Goal: Information Seeking & Learning: Learn about a topic

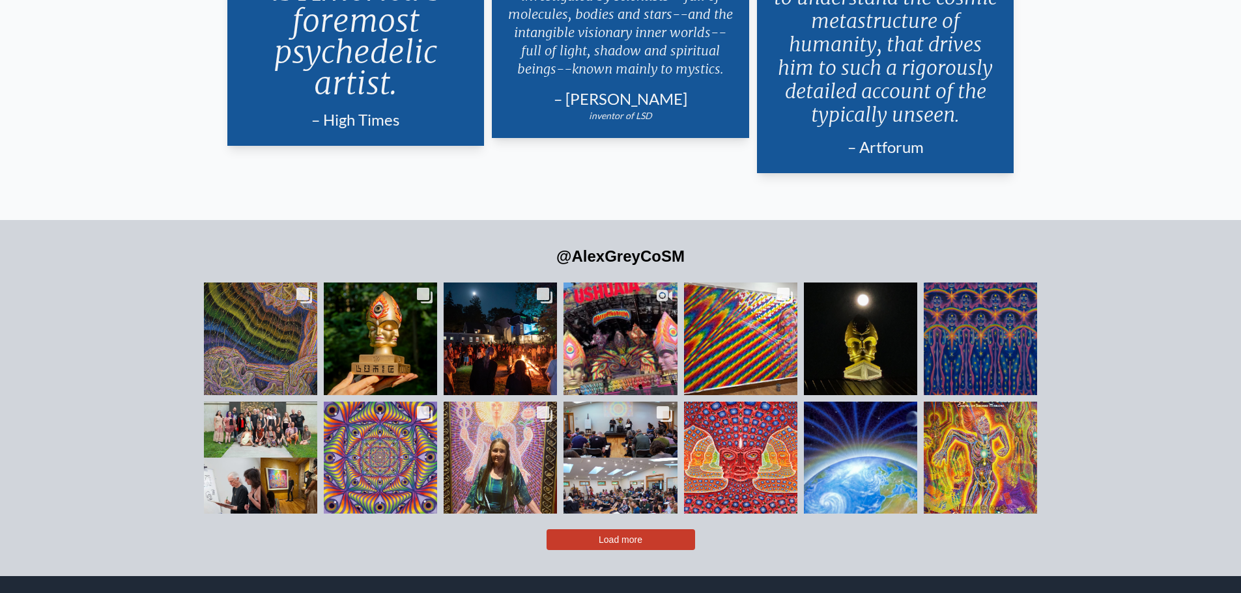
scroll to position [3192, 0]
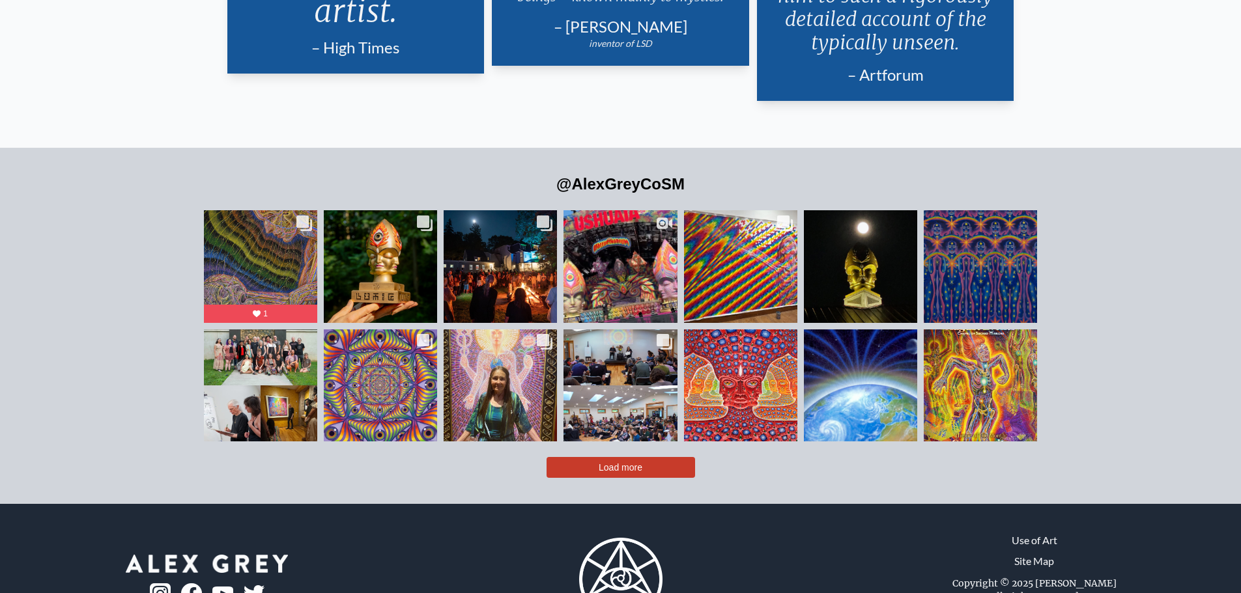
click at [612, 462] on span "Load more" at bounding box center [621, 467] width 44 height 10
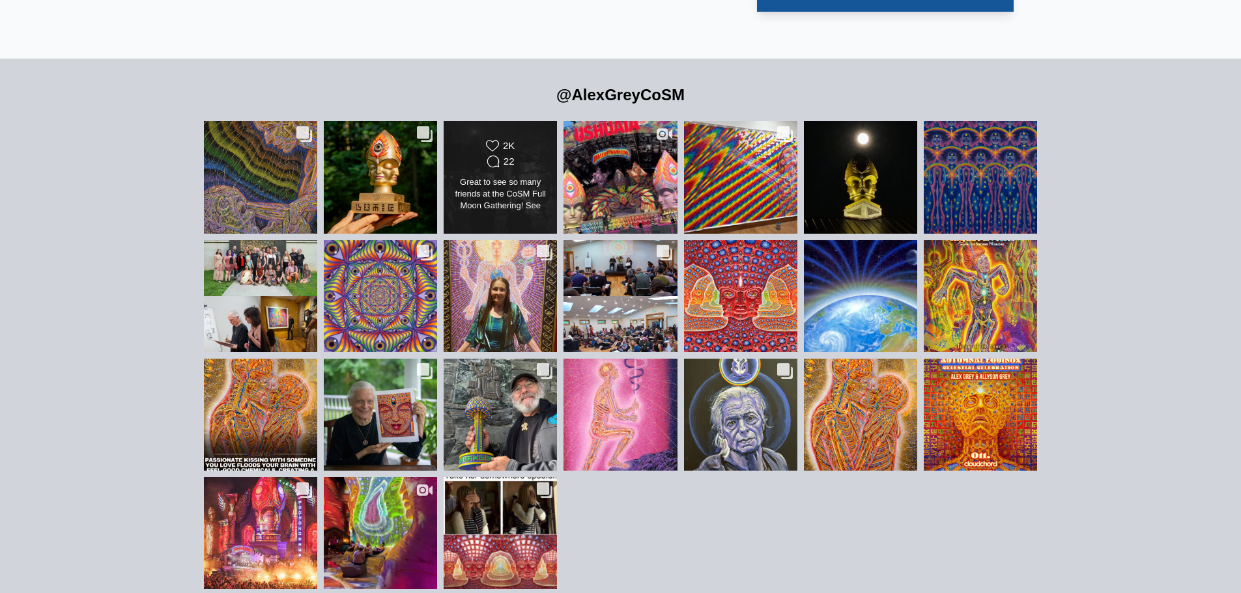
scroll to position [3322, 0]
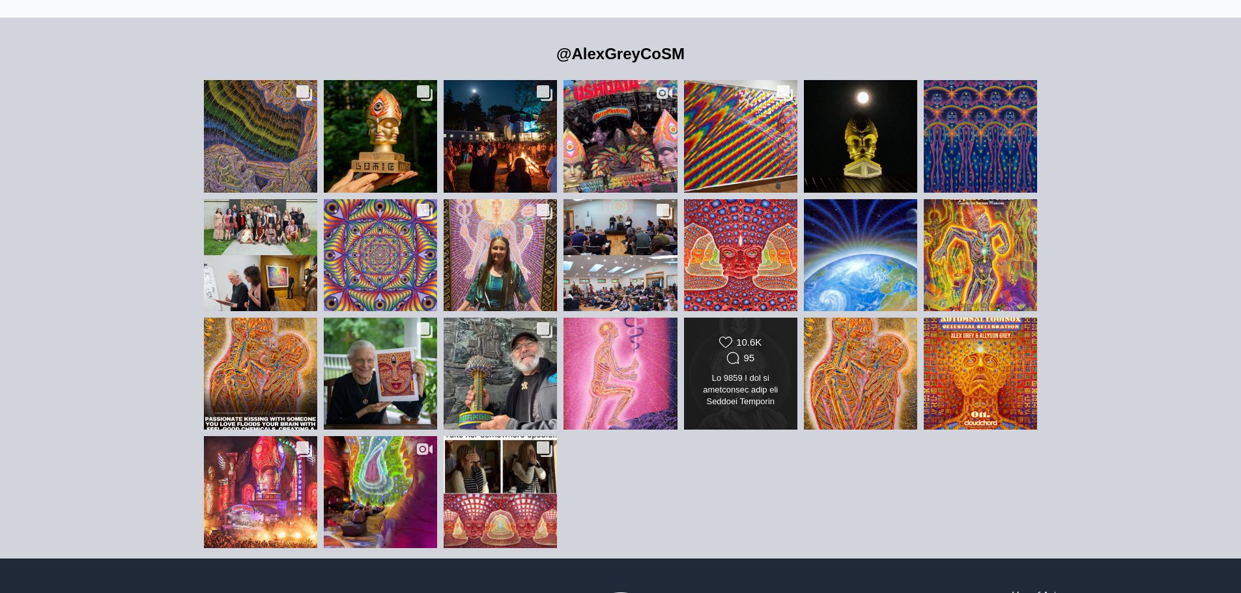
click at [761, 380] on div at bounding box center [740, 391] width 92 height 36
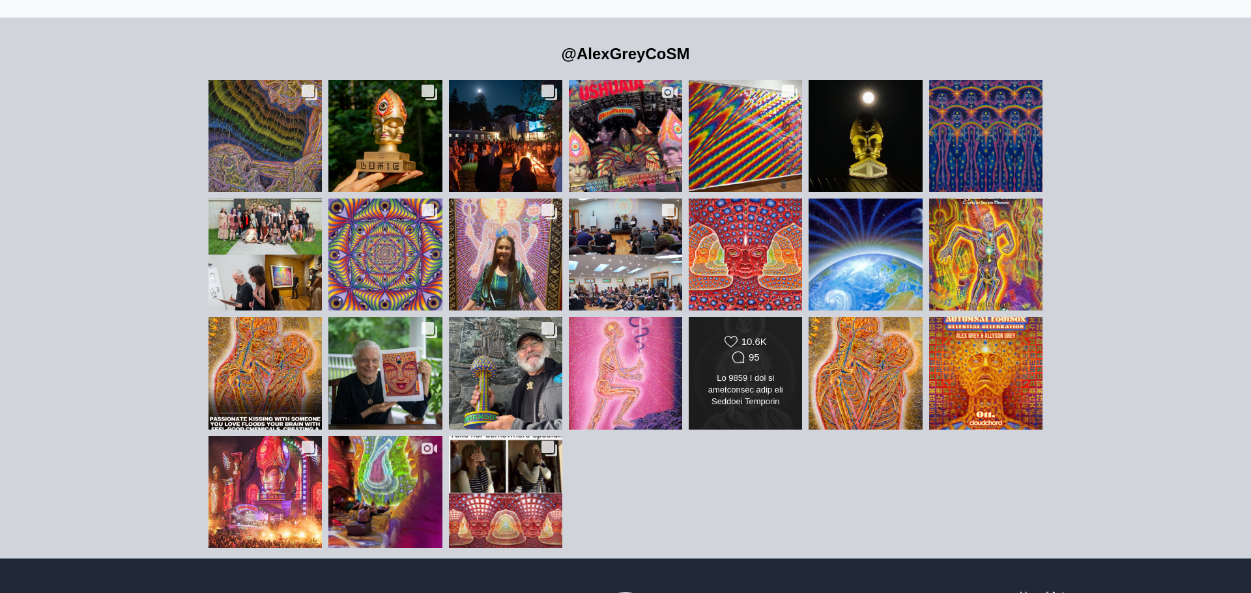
scroll to position [4397, 0]
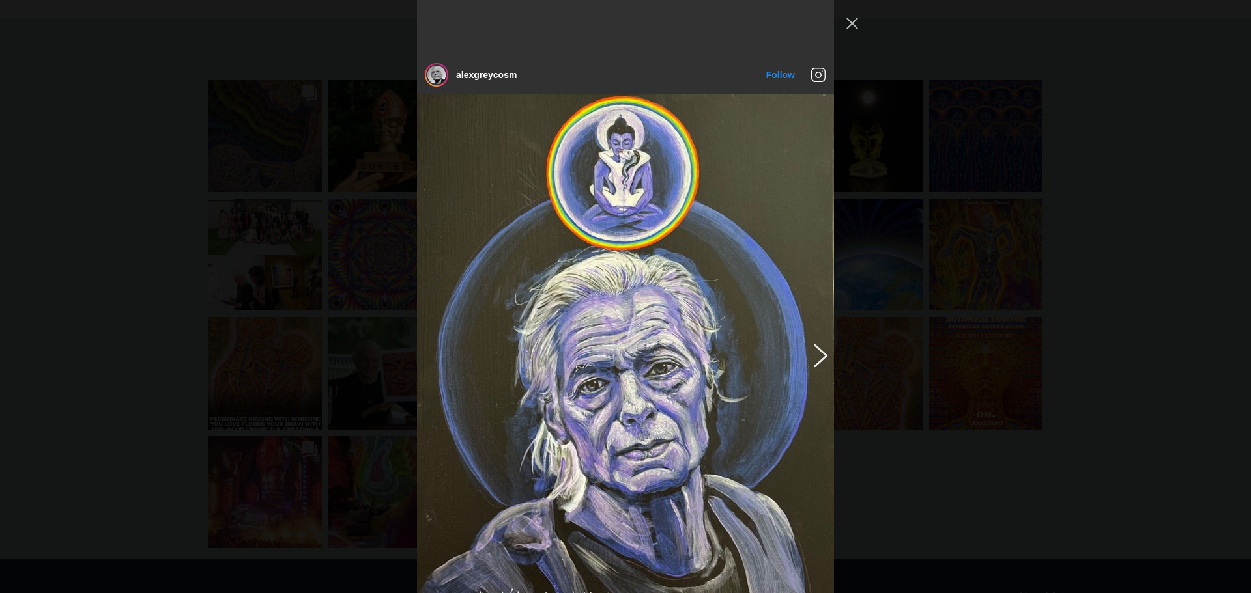
click at [814, 343] on button "Previous image" at bounding box center [818, 354] width 16 height 23
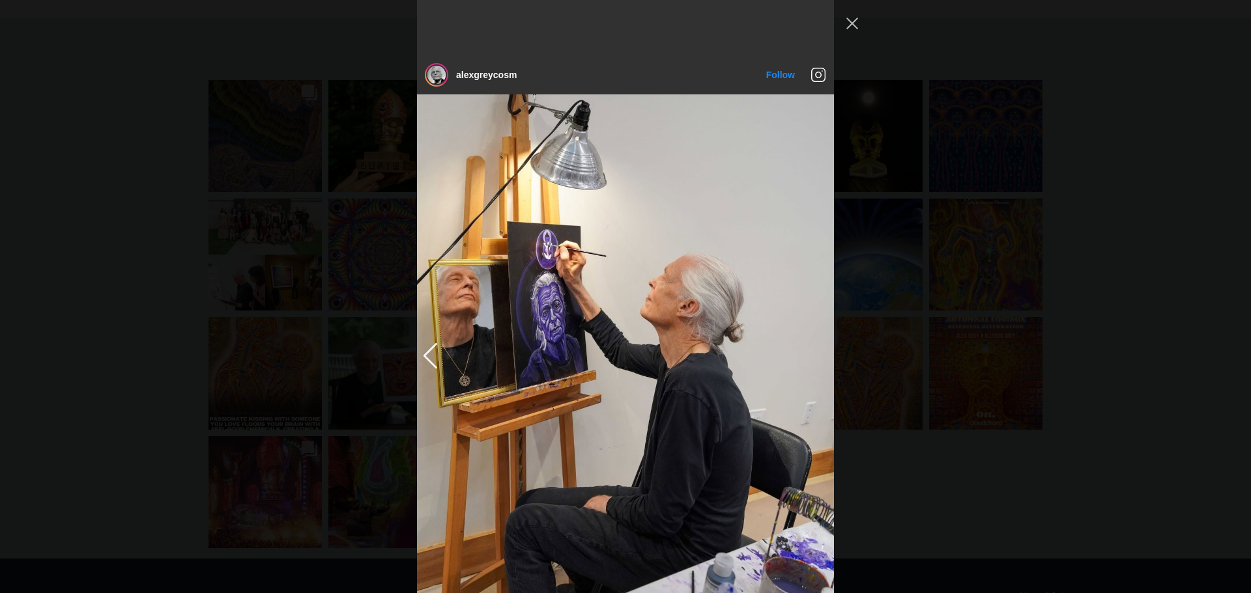
click at [814, 310] on img "Instagram Feed popup" at bounding box center [625, 354] width 417 height 521
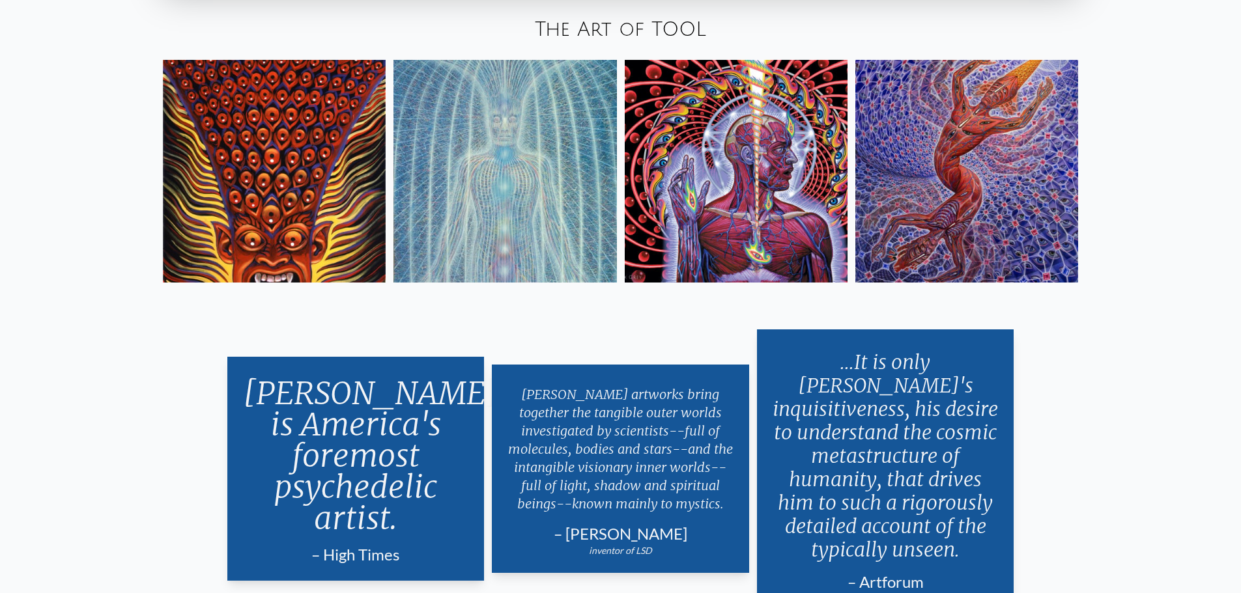
scroll to position [2635, 0]
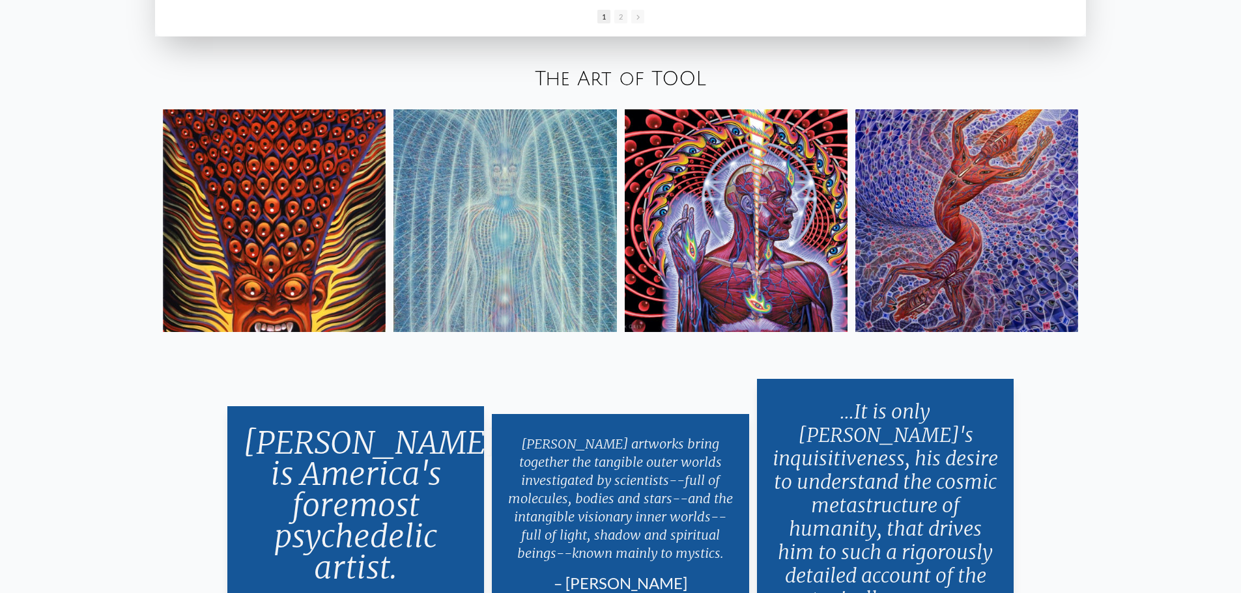
click at [291, 216] on img at bounding box center [274, 220] width 223 height 223
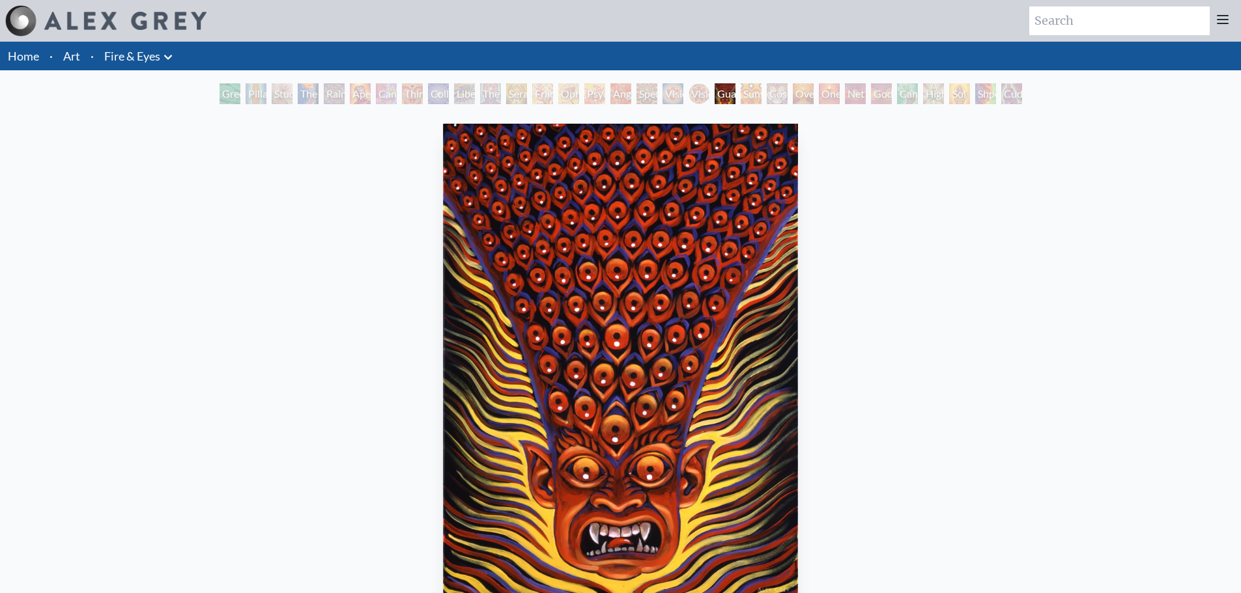
click at [745, 99] on div "Sunyata" at bounding box center [751, 93] width 21 height 21
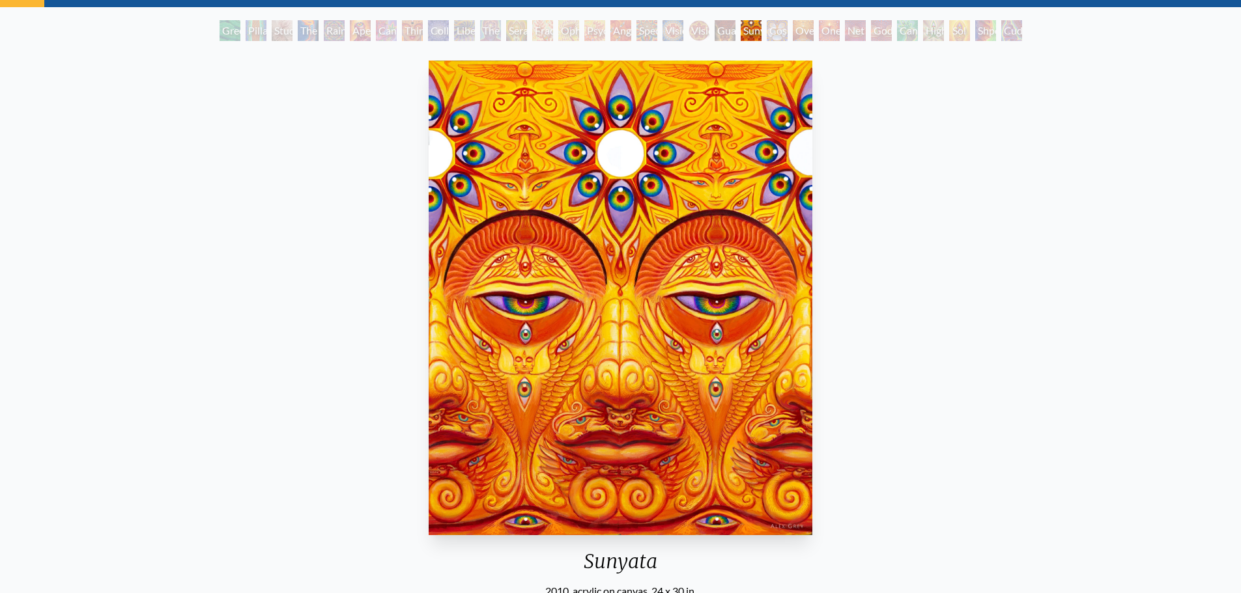
scroll to position [65, 0]
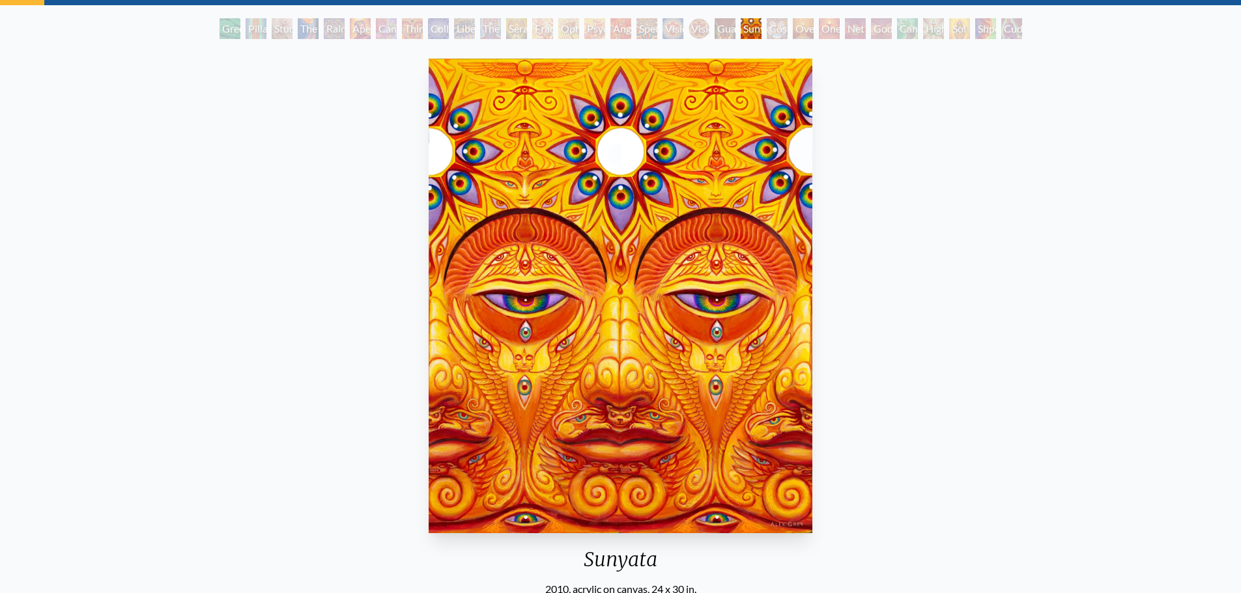
click at [771, 24] on div "Cosmic Elf" at bounding box center [777, 28] width 21 height 21
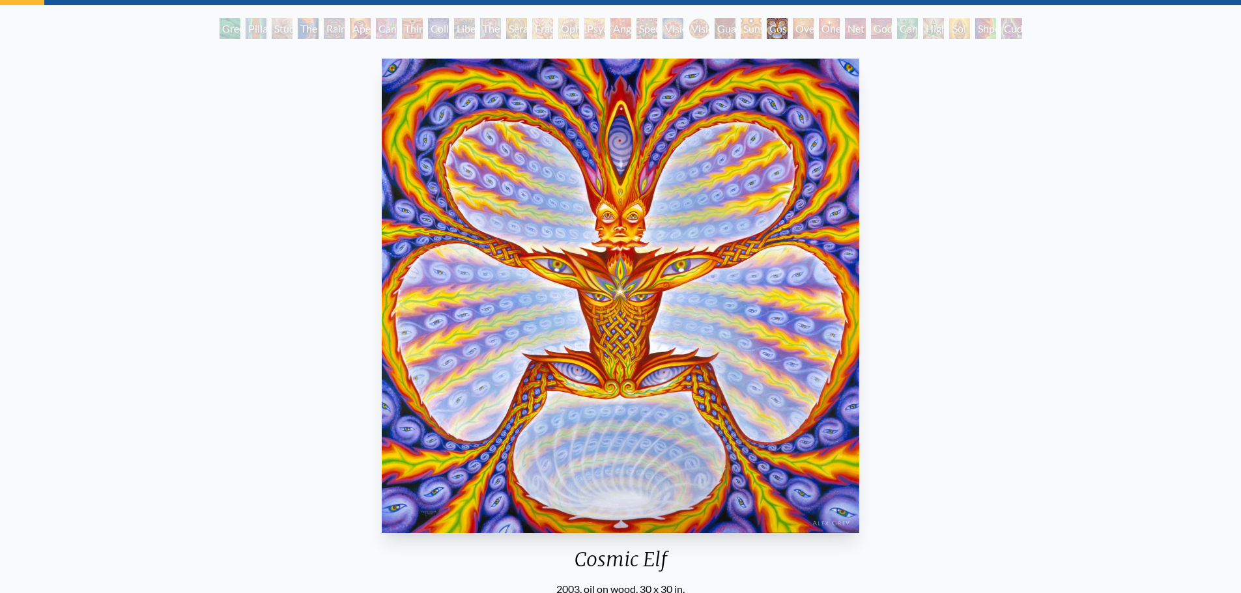
click at [832, 29] on div "One" at bounding box center [829, 28] width 21 height 21
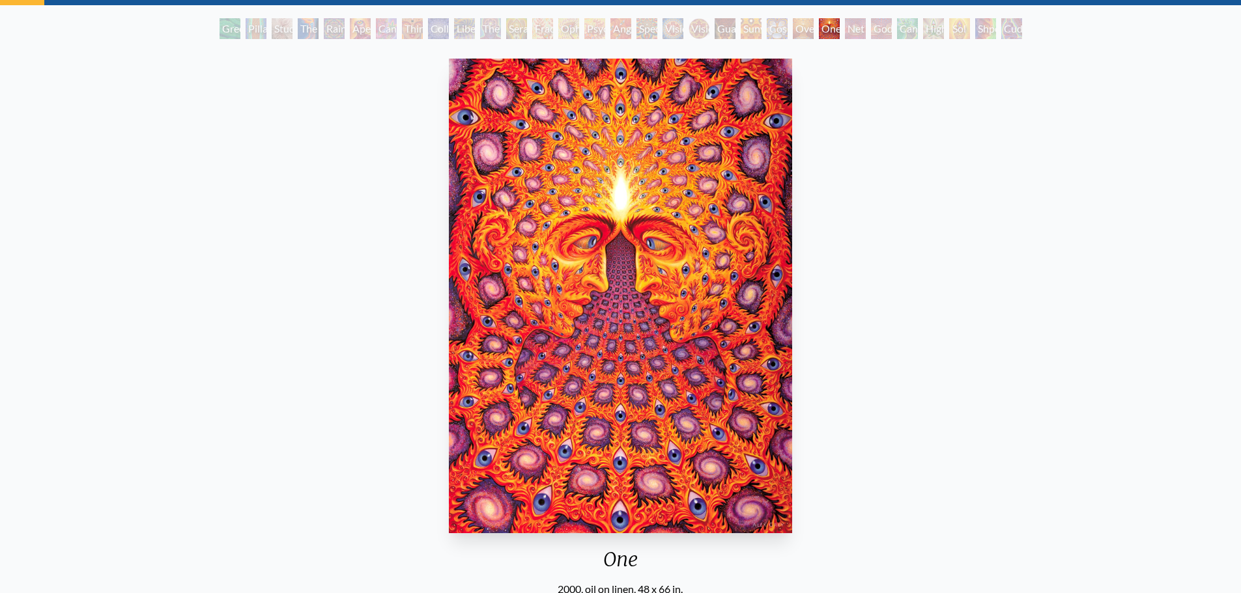
click at [864, 29] on div "Net of Being" at bounding box center [855, 28] width 21 height 21
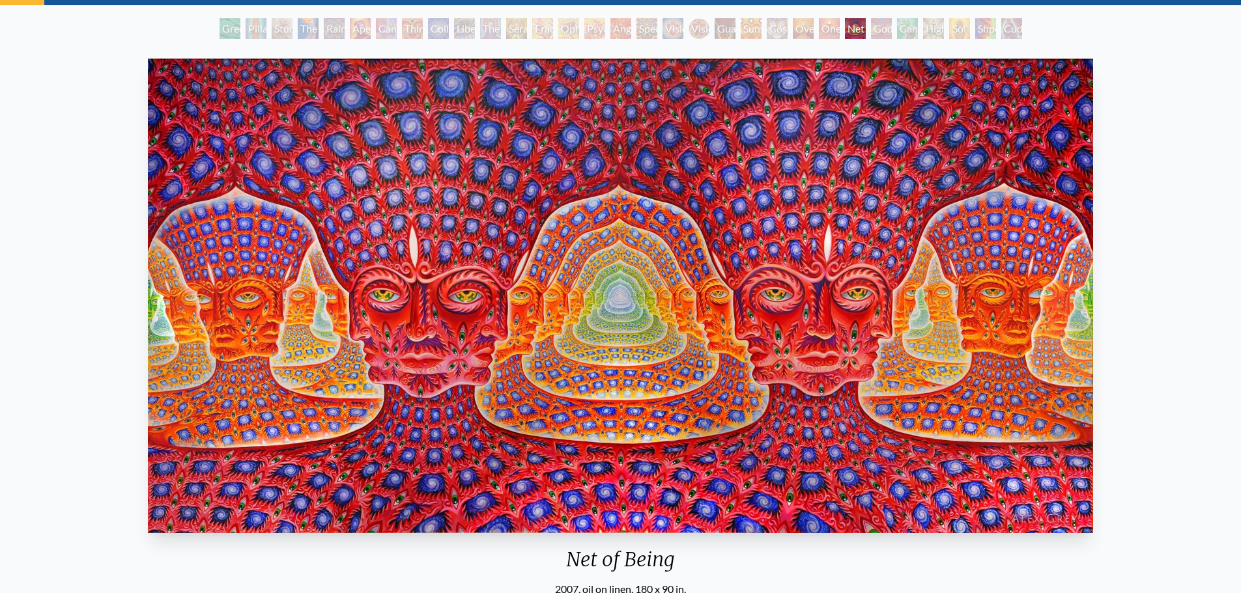
click at [909, 29] on div "Cannafist" at bounding box center [907, 28] width 21 height 21
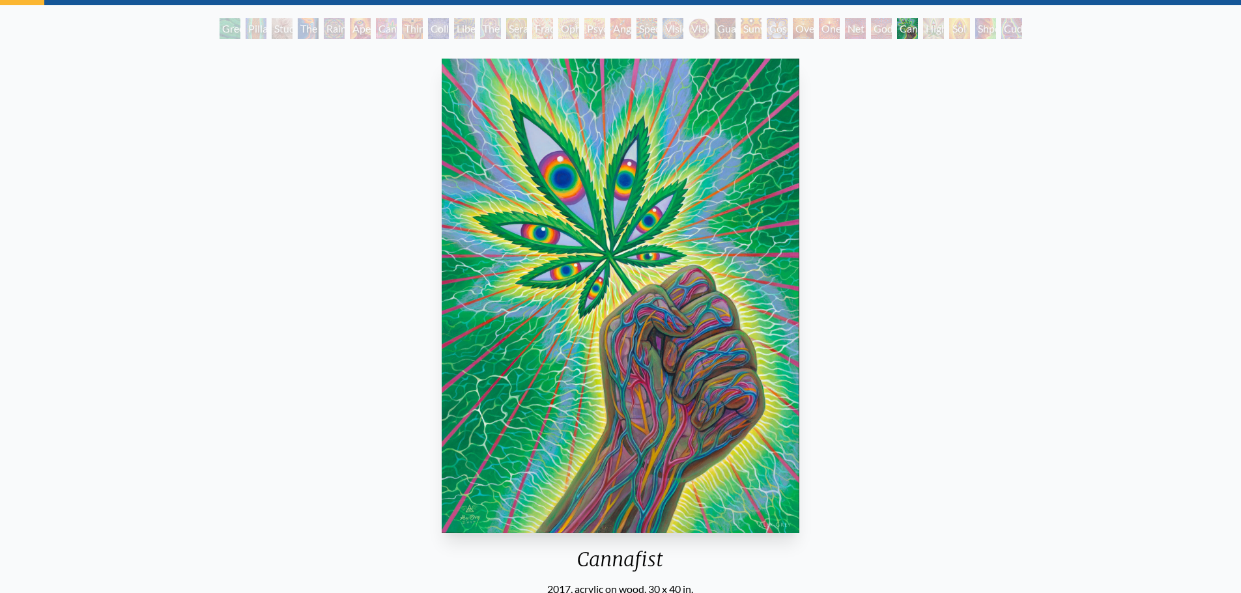
click at [944, 32] on div "Higher Vision" at bounding box center [933, 28] width 21 height 21
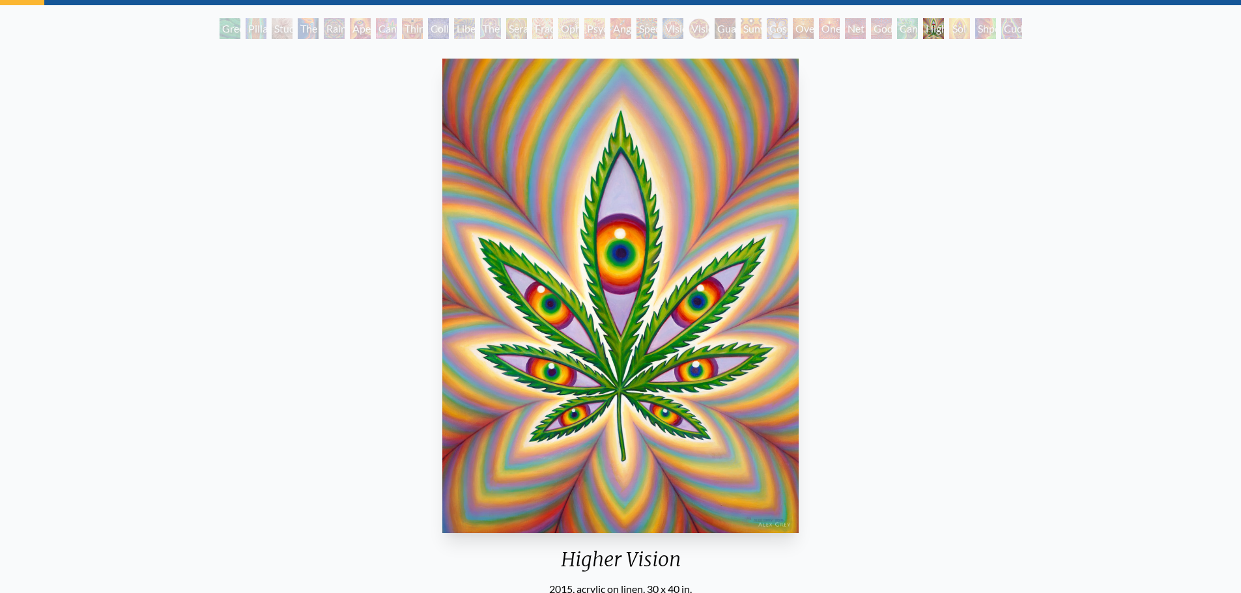
click at [978, 33] on div "Shpongled" at bounding box center [985, 28] width 21 height 21
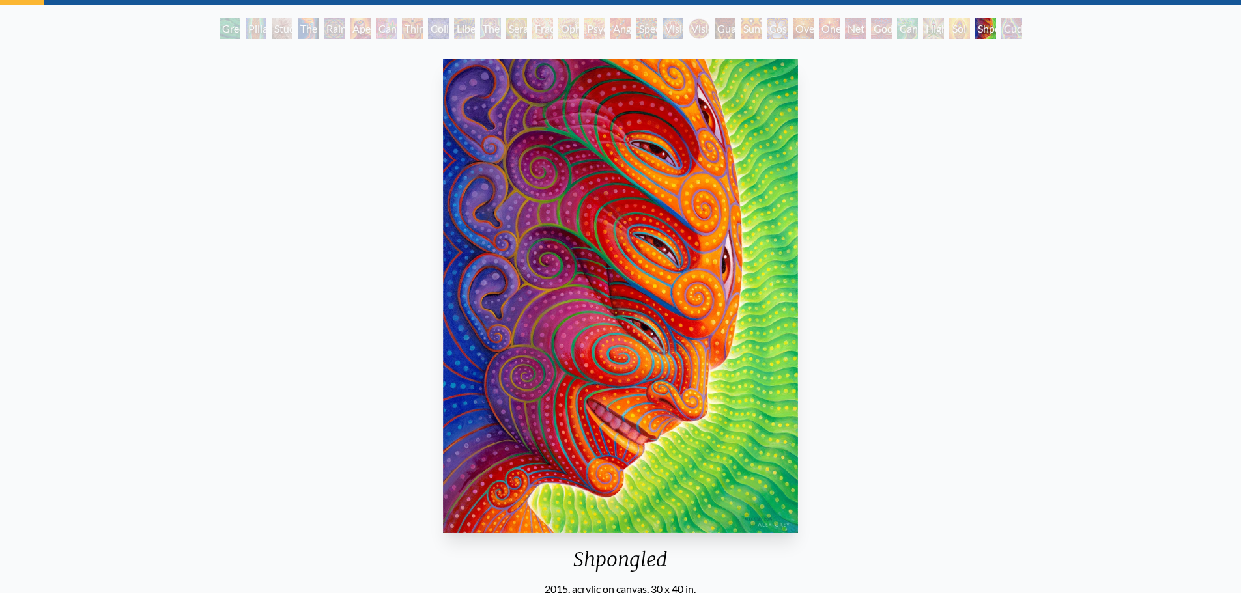
click at [1015, 35] on div "Cuddle" at bounding box center [1011, 28] width 21 height 21
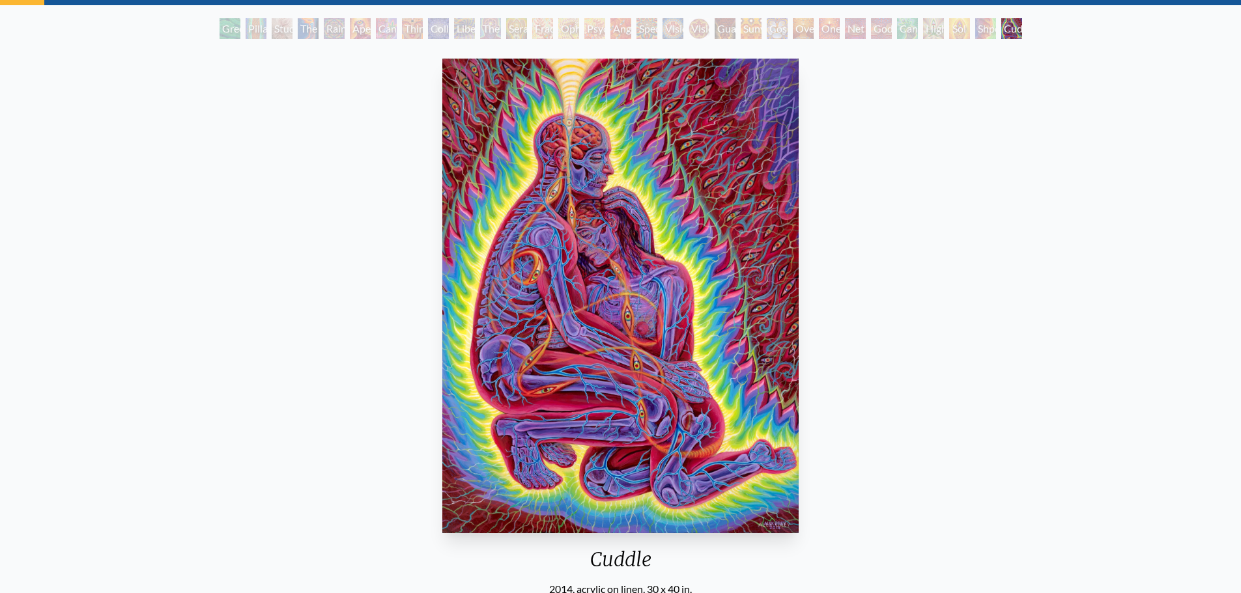
click at [1009, 31] on div "Cuddle" at bounding box center [1011, 28] width 21 height 21
click at [975, 29] on div "Shpongled" at bounding box center [985, 28] width 21 height 21
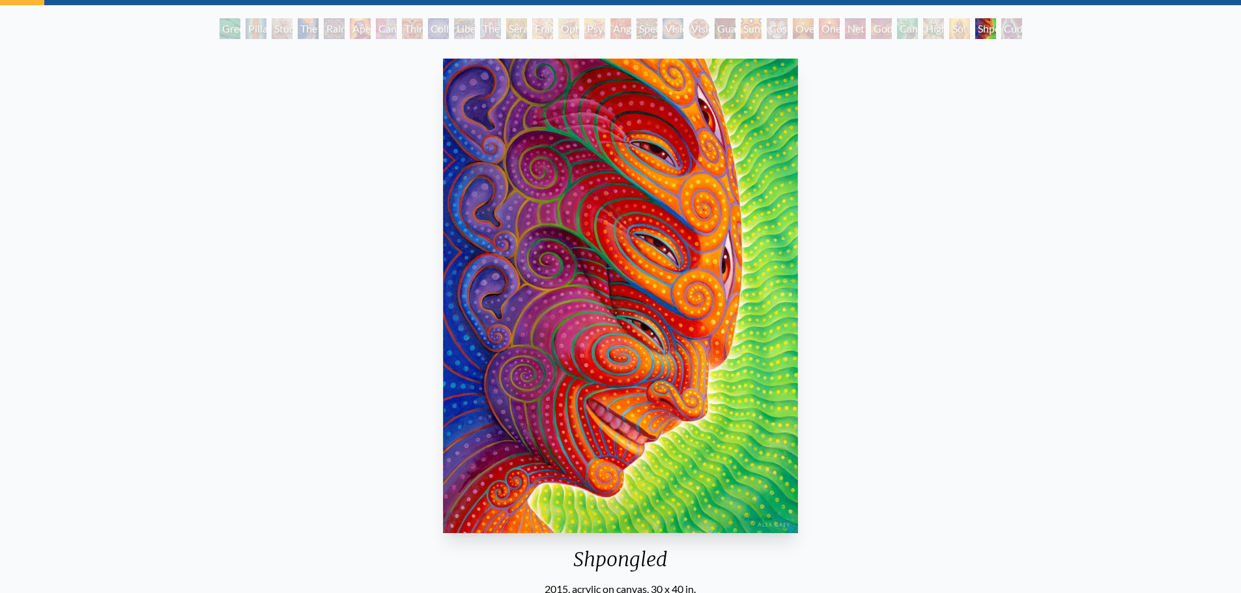
click at [933, 22] on div "Higher Vision" at bounding box center [933, 28] width 21 height 21
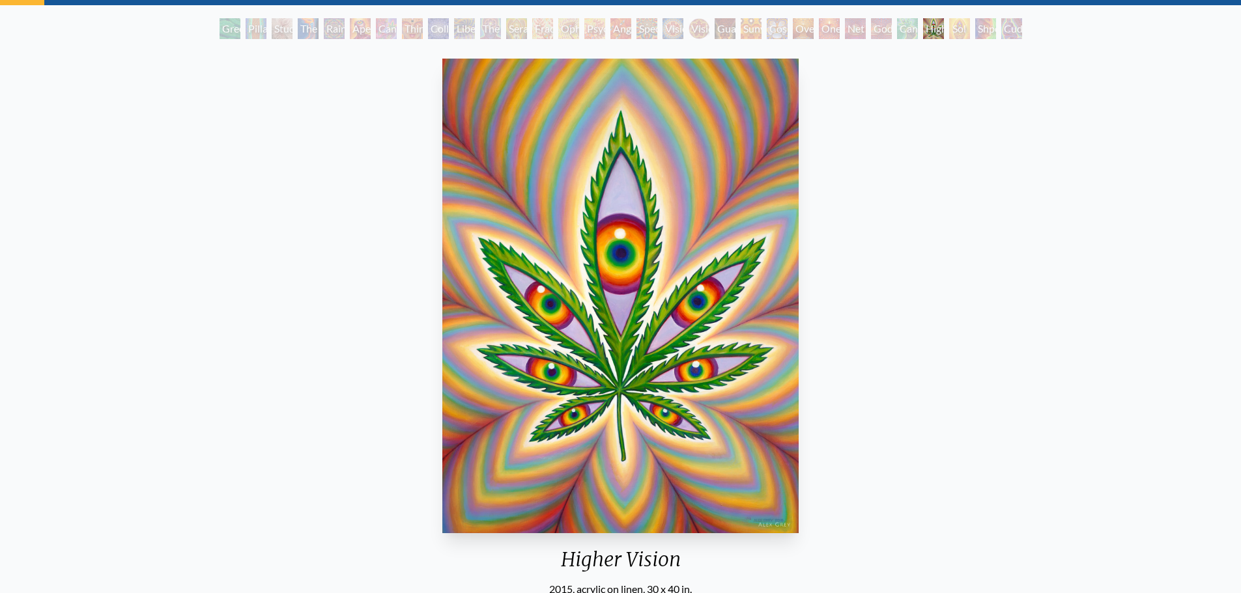
click at [1001, 29] on div "Cuddle" at bounding box center [1011, 28] width 21 height 21
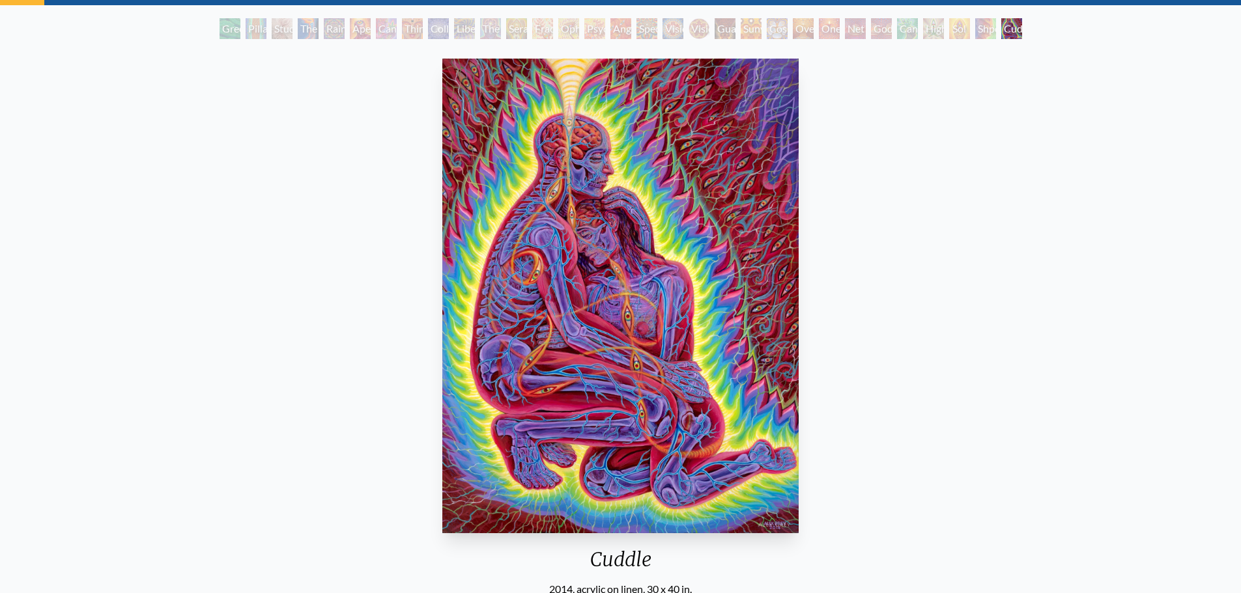
click at [922, 27] on div "Green Hand Pillar of Awareness Study for the Great Turn The Torch Rainbow Eye R…" at bounding box center [621, 30] width 808 height 25
click at [853, 35] on div "Net of Being" at bounding box center [855, 28] width 21 height 21
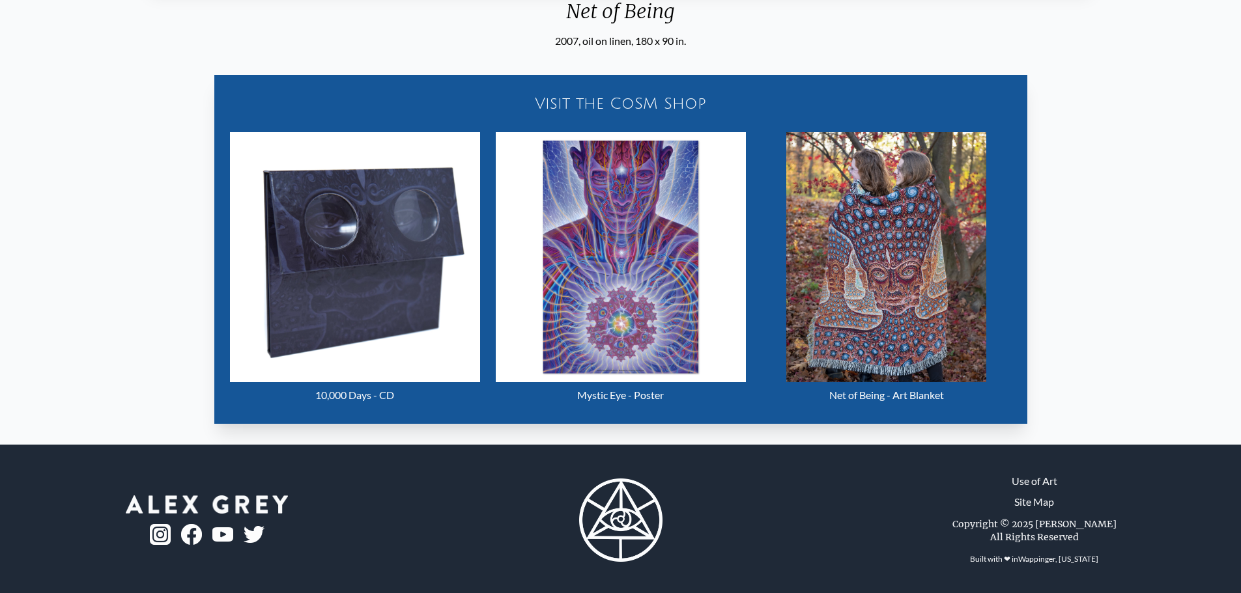
scroll to position [616, 0]
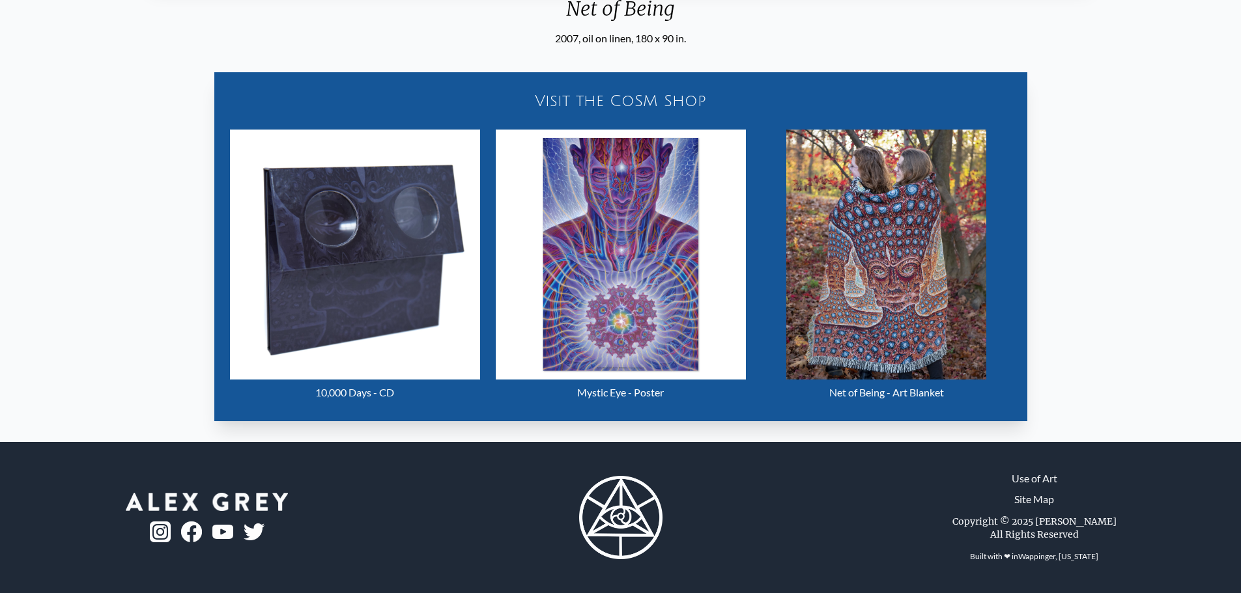
click at [646, 296] on img "25 / 31" at bounding box center [621, 255] width 250 height 250
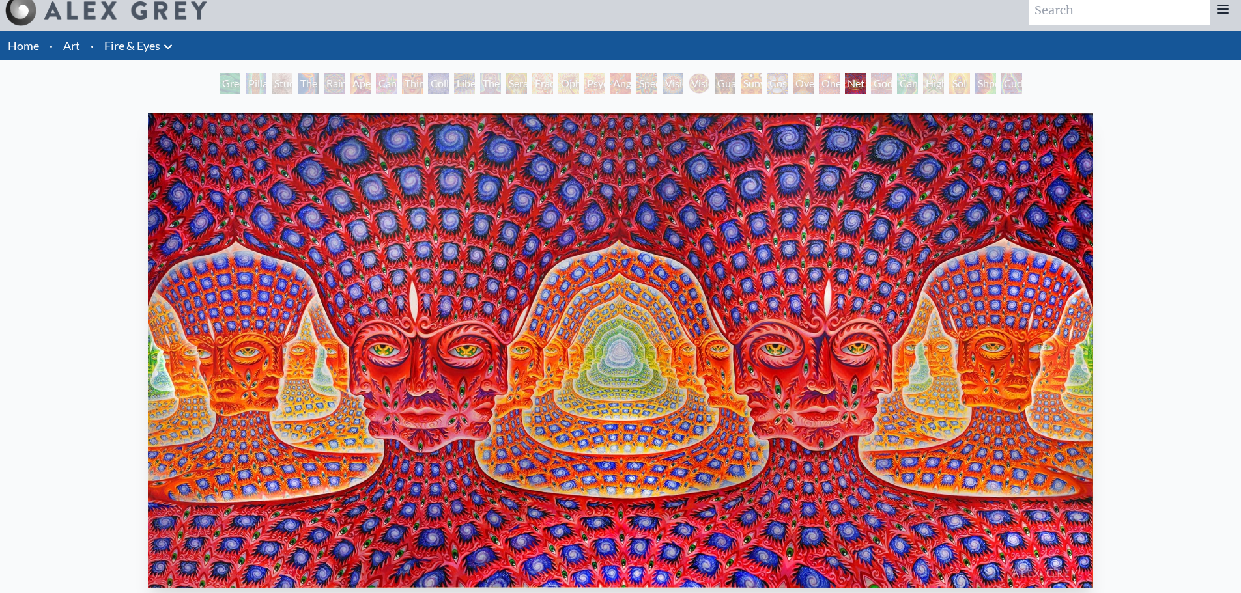
scroll to position [0, 0]
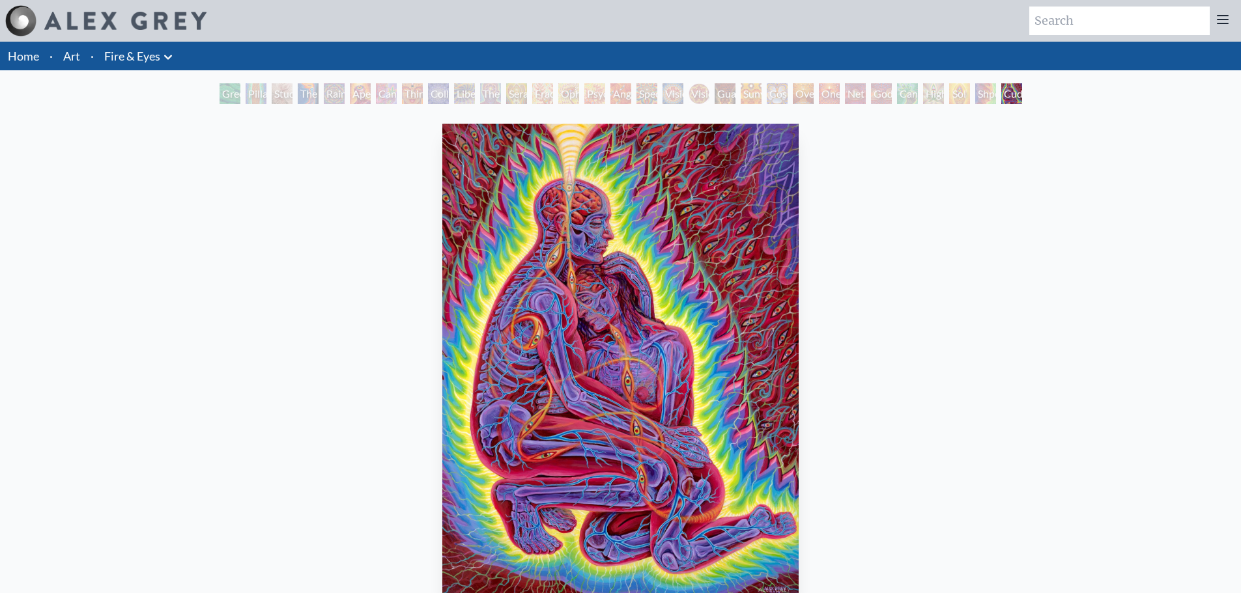
scroll to position [65, 0]
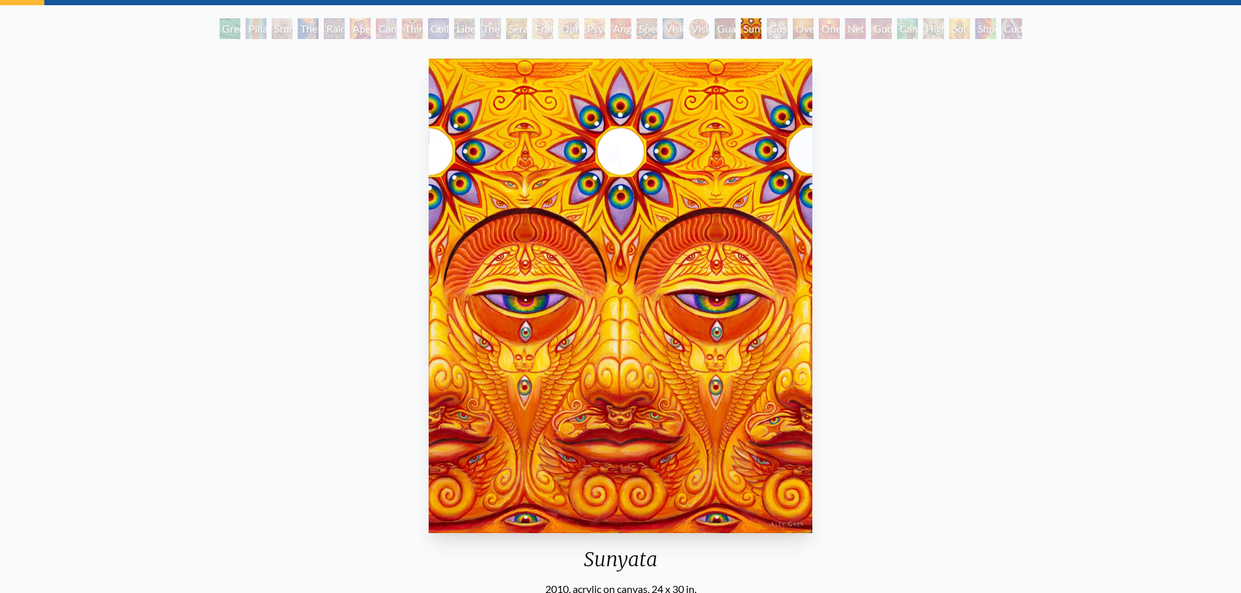
drag, startPoint x: 507, startPoint y: 367, endPoint x: 498, endPoint y: 361, distance: 11.2
